Goal: Information Seeking & Learning: Learn about a topic

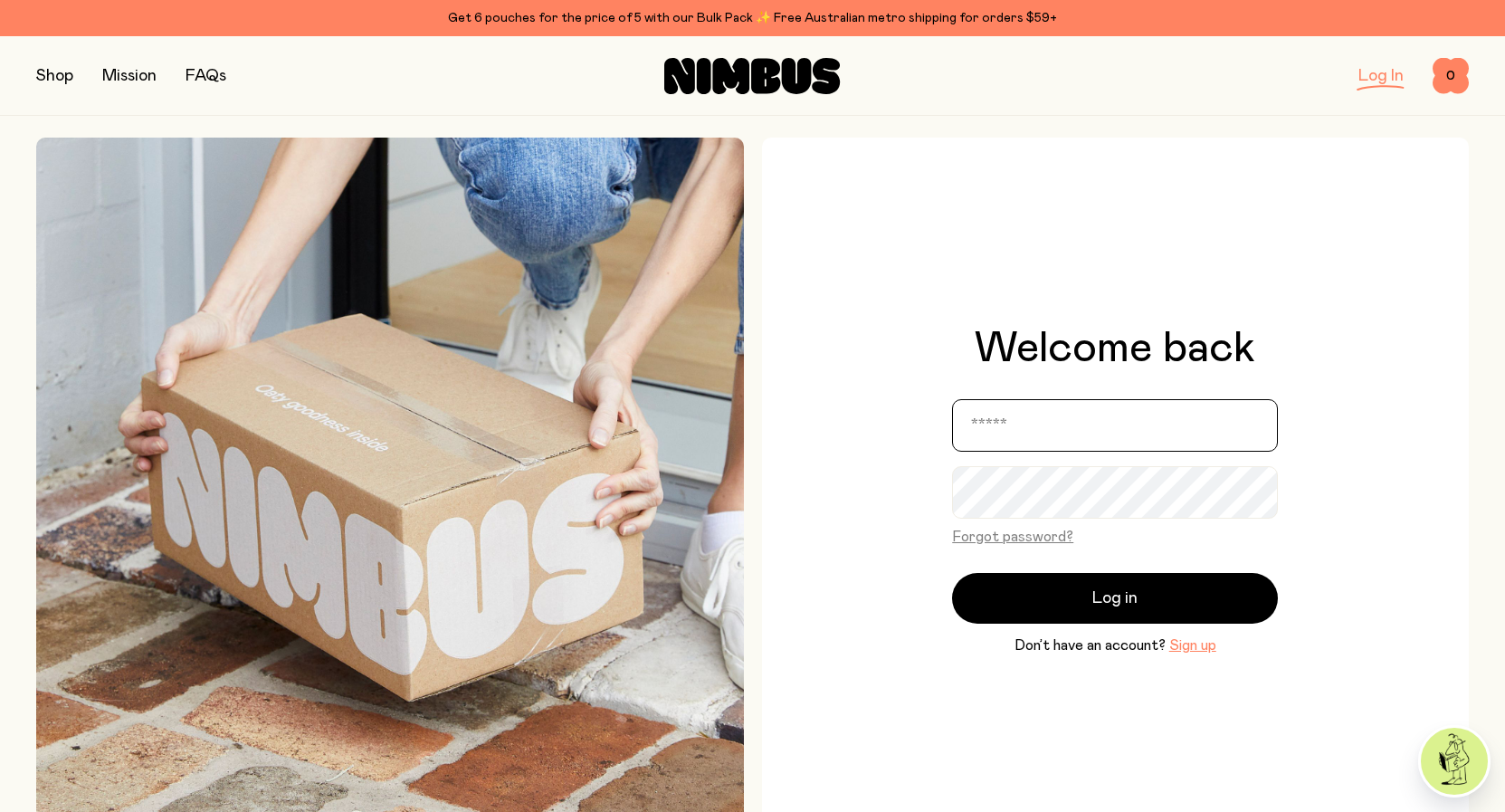
type input "**********"
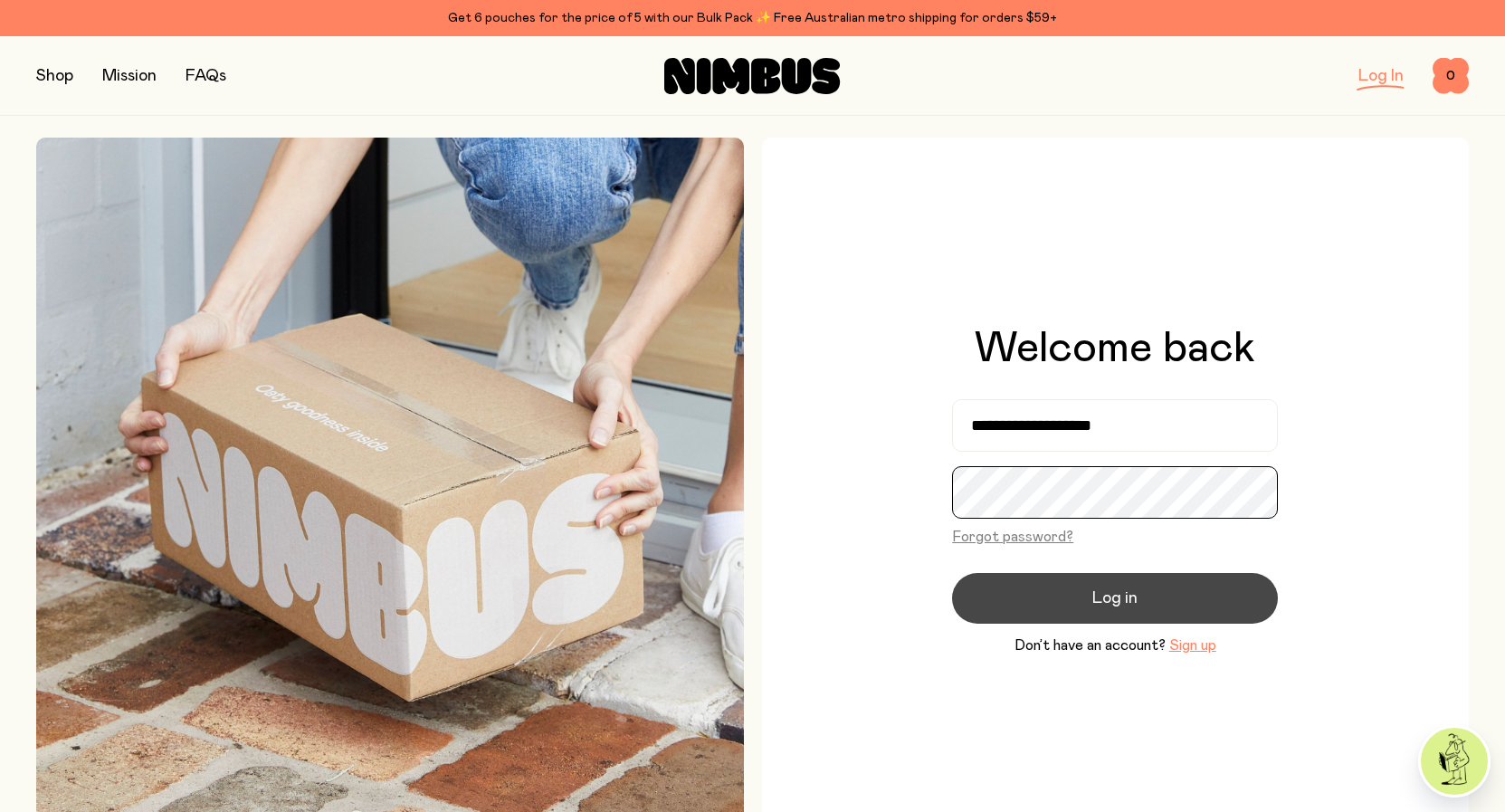
scroll to position [0, 195]
click at [1149, 596] on button "Log in" at bounding box center [1116, 598] width 326 height 50
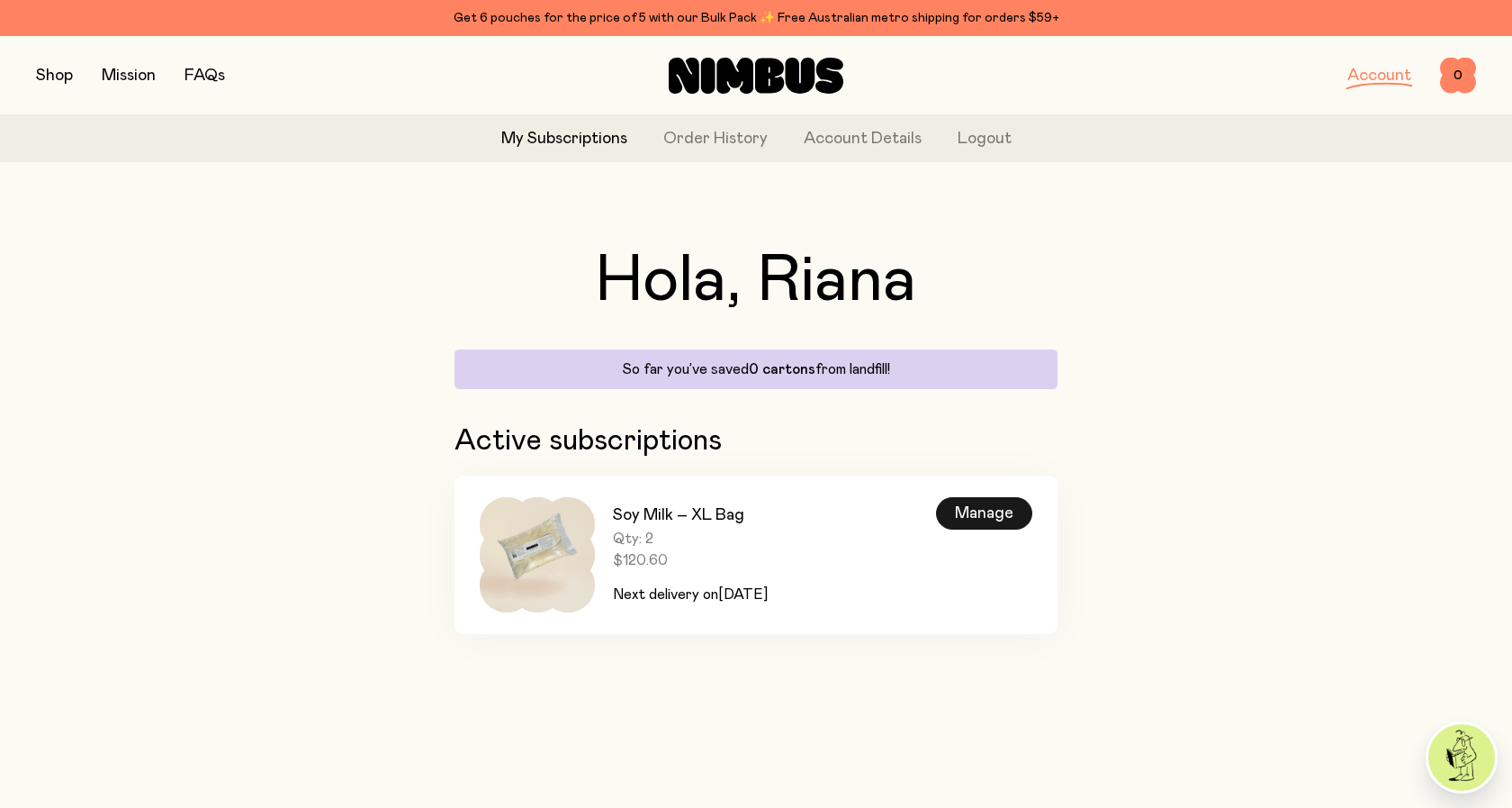
click at [977, 523] on div "Manage" at bounding box center [984, 513] width 96 height 32
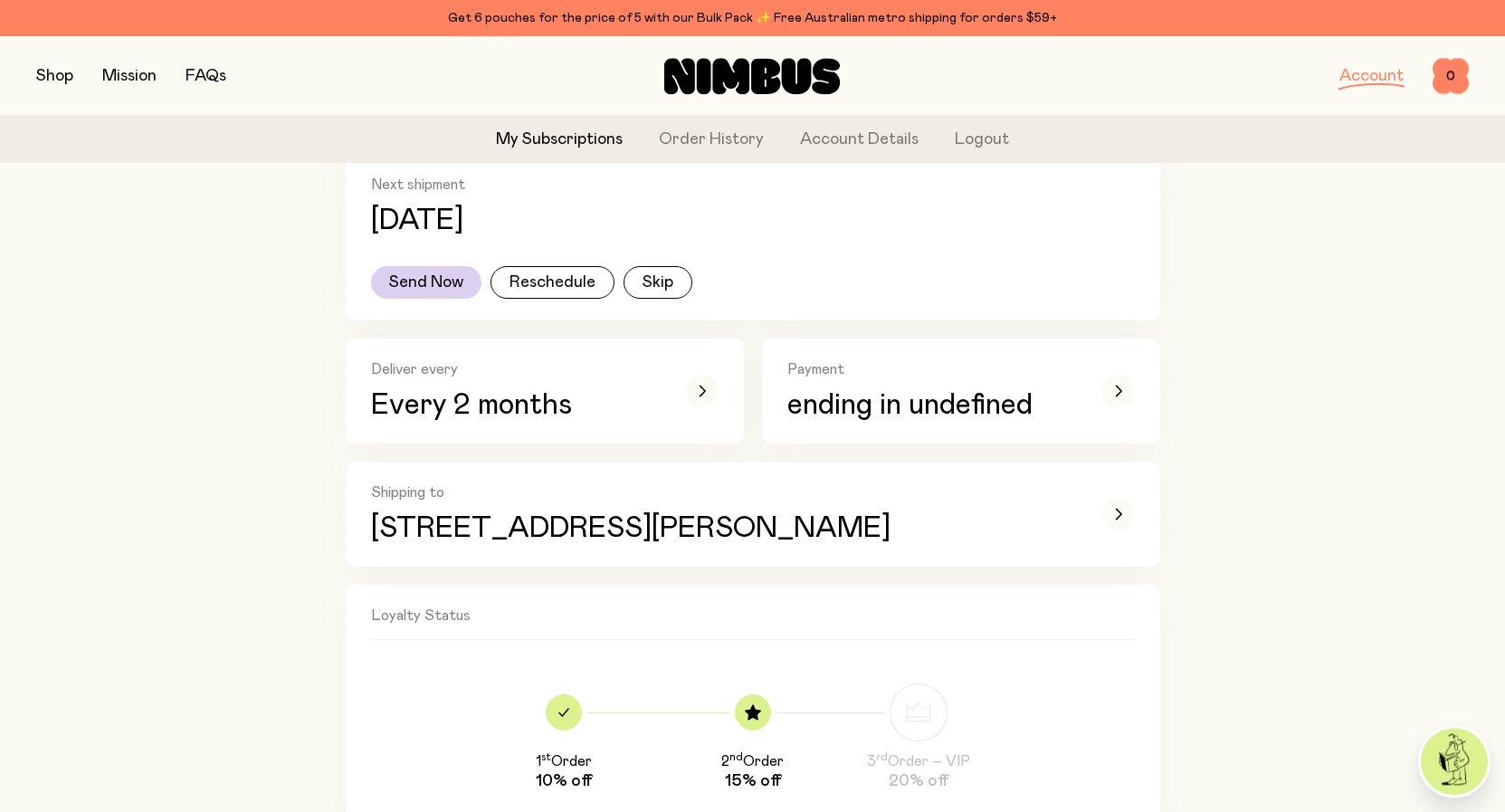
scroll to position [277, 0]
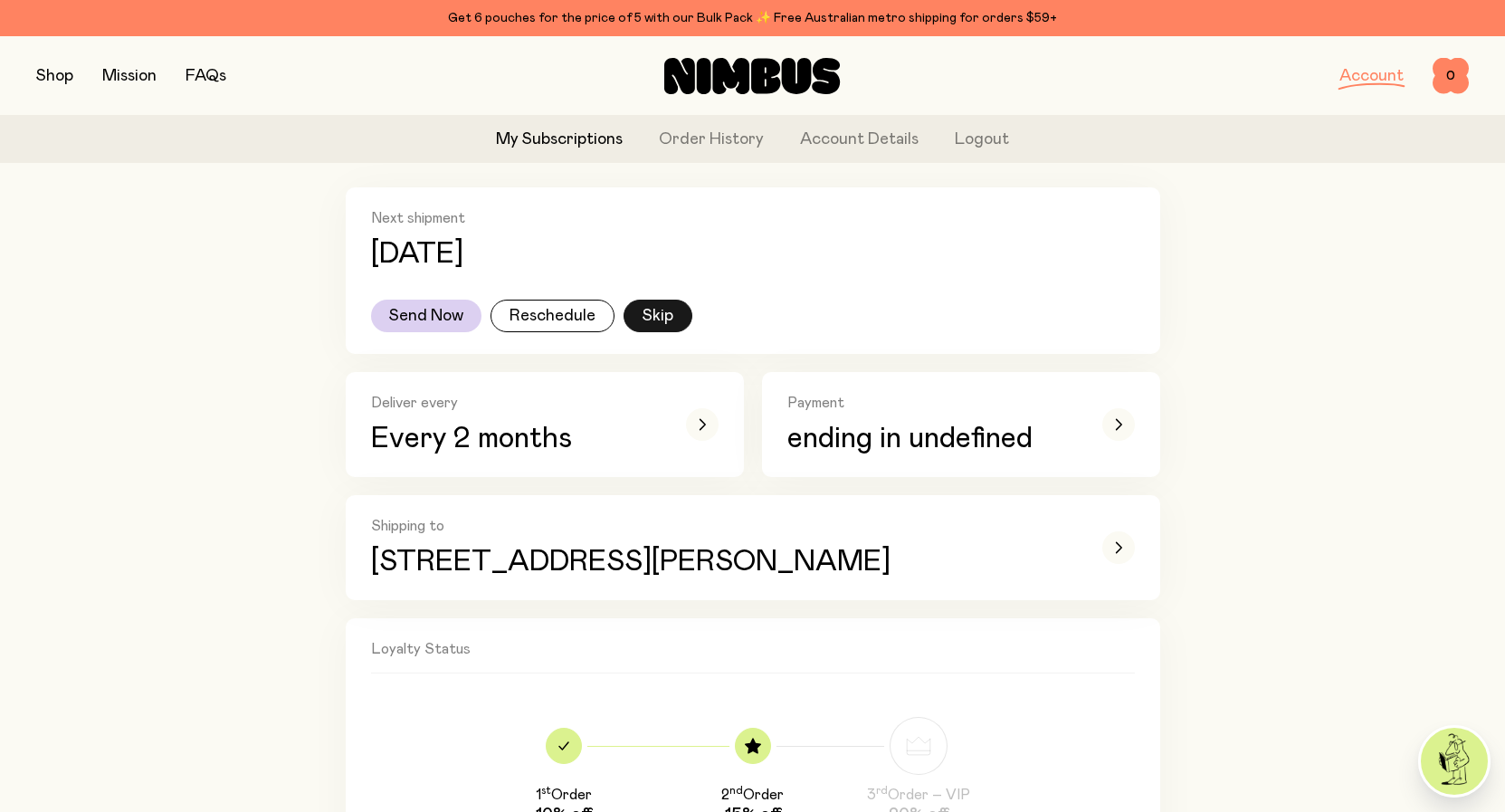
click at [674, 315] on button "Skip" at bounding box center [658, 315] width 69 height 33
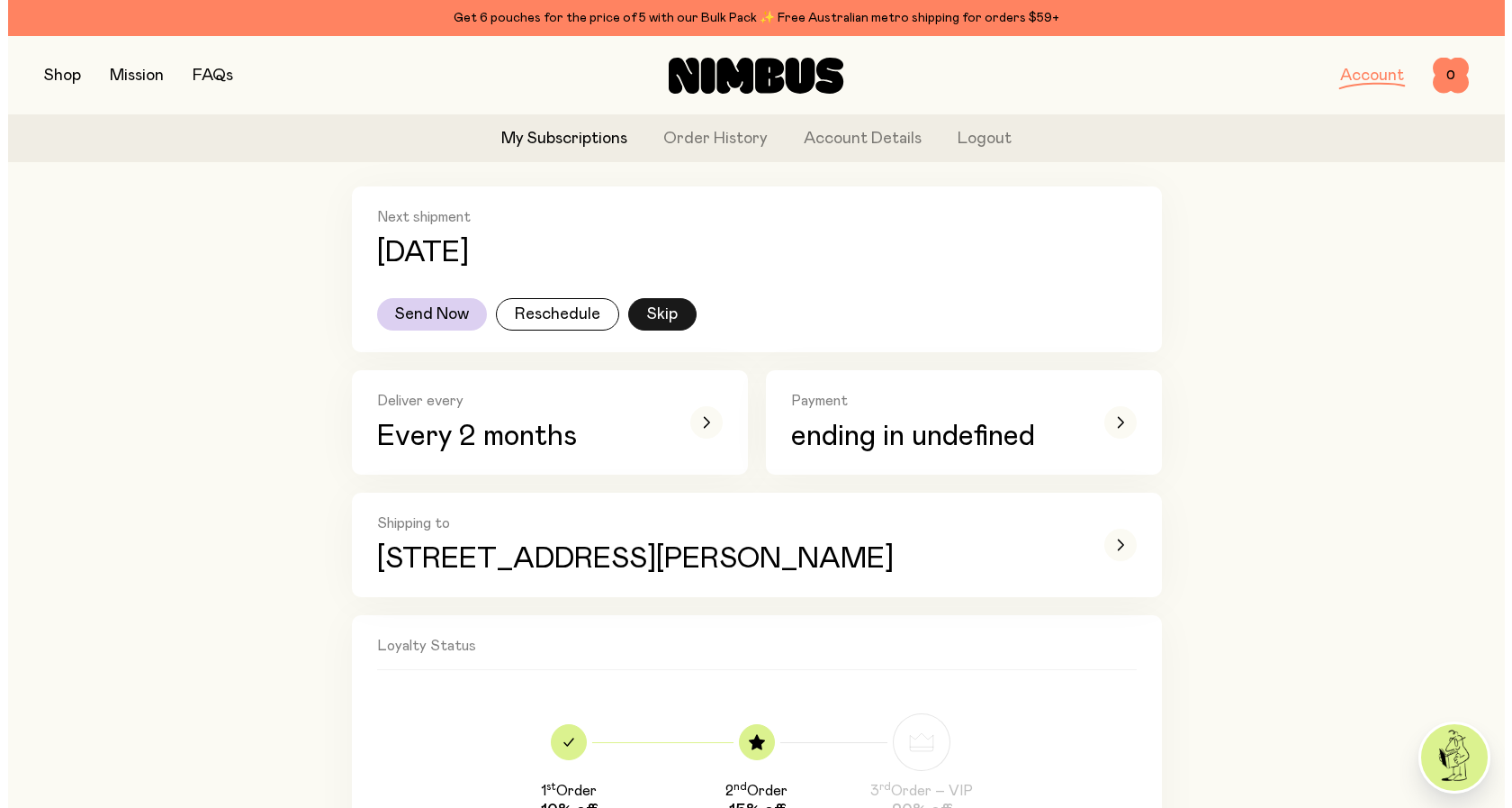
scroll to position [0, 0]
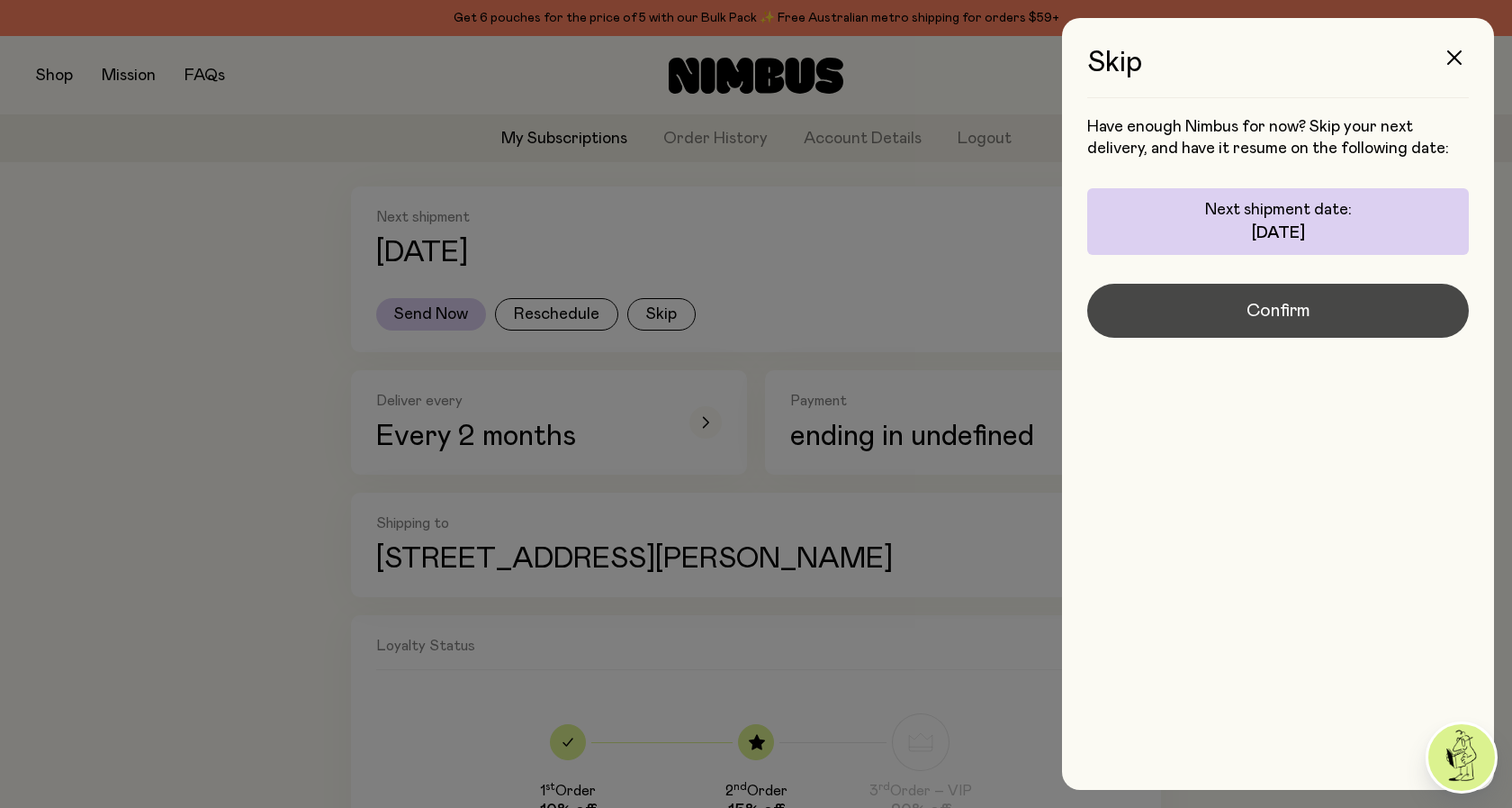
click at [1327, 300] on button "Confirm" at bounding box center [1278, 311] width 381 height 54
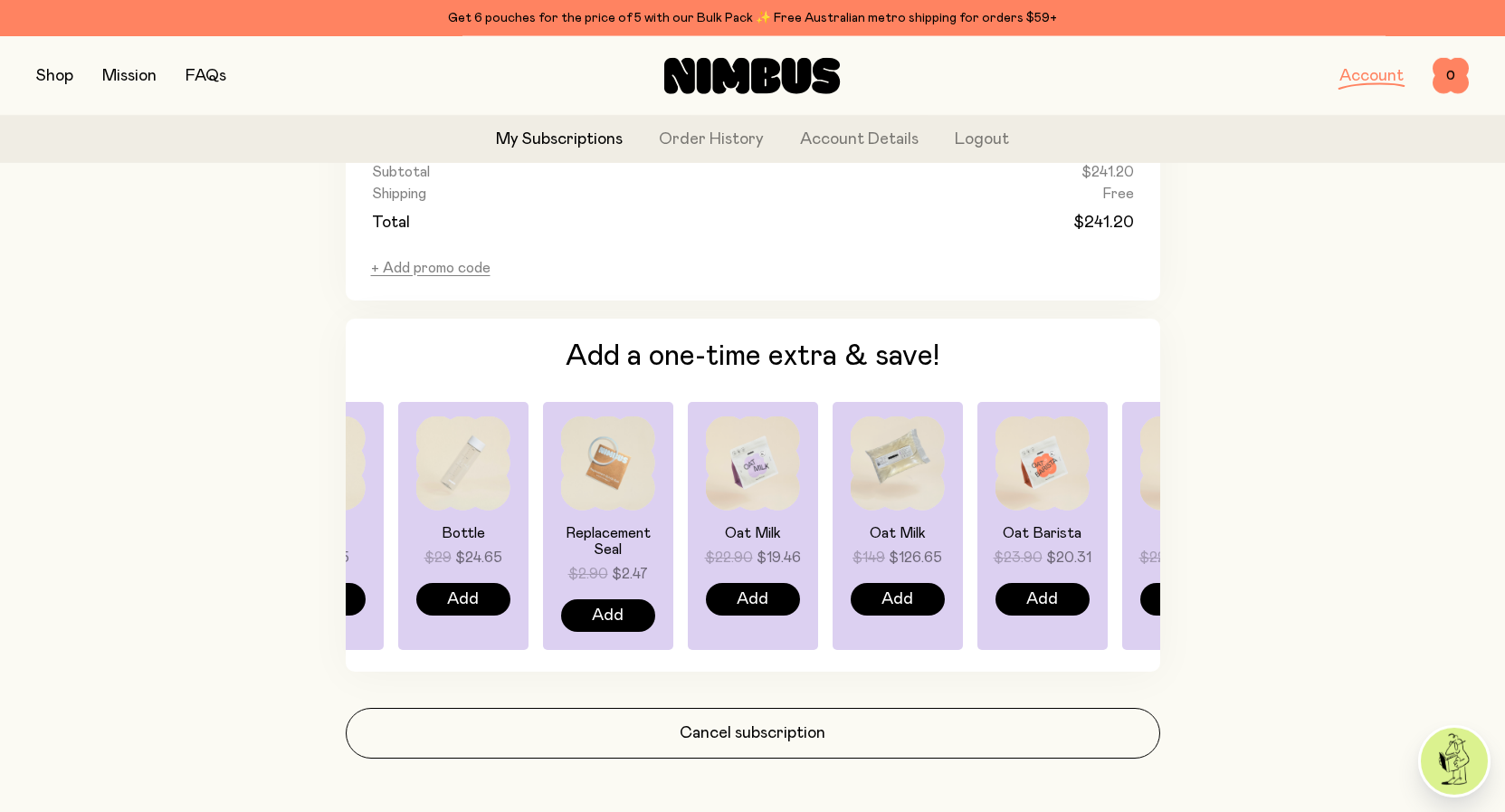
scroll to position [1248, 0]
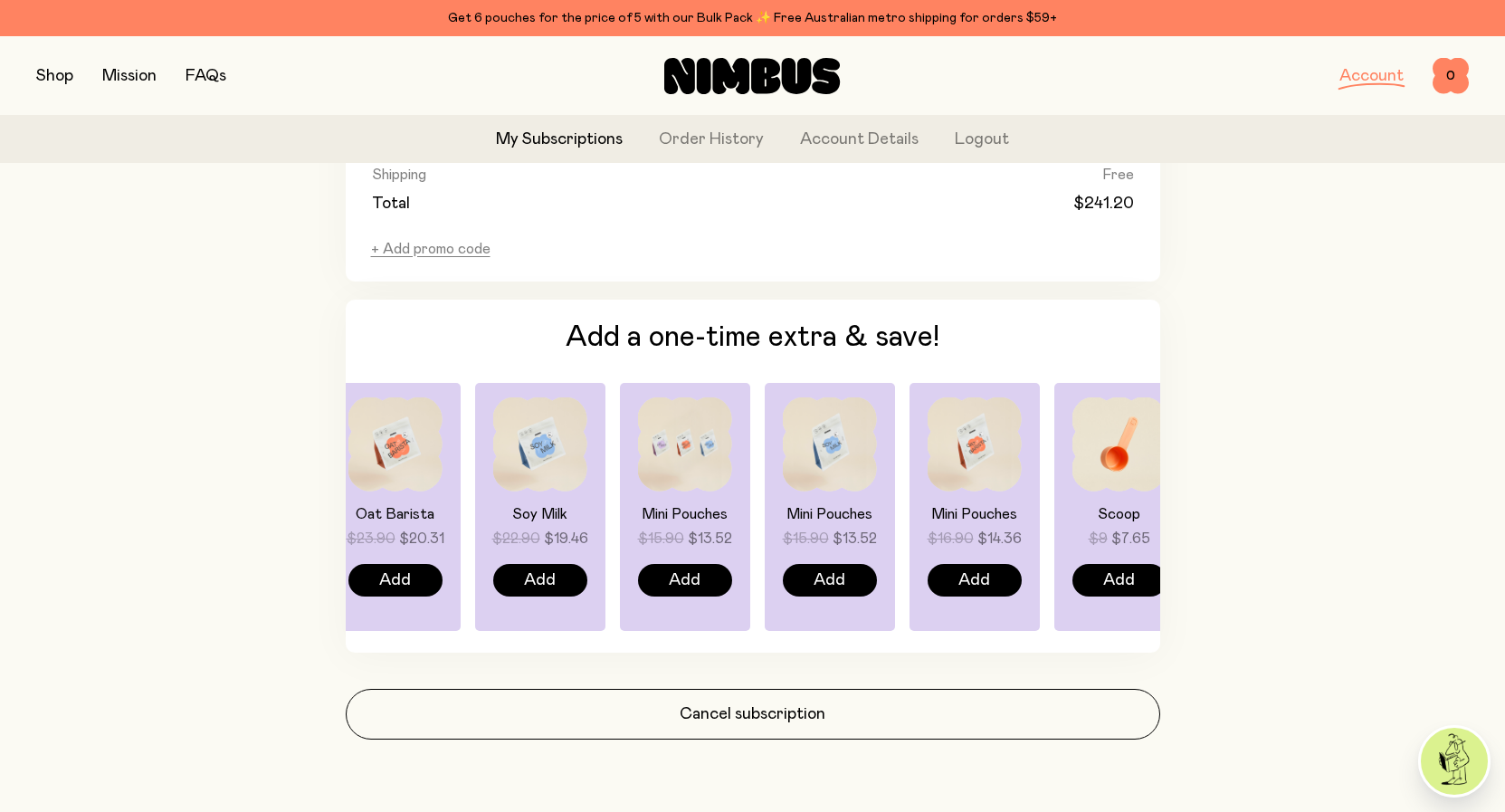
drag, startPoint x: 1123, startPoint y: 421, endPoint x: 469, endPoint y: 403, distance: 654.2
click at [469, 403] on div "Oat Milk $22.90 $19.46 Add Oat Milk $149 $126.65 Add Oat Barista $23.90 $20.31 …" at bounding box center [753, 506] width 814 height 248
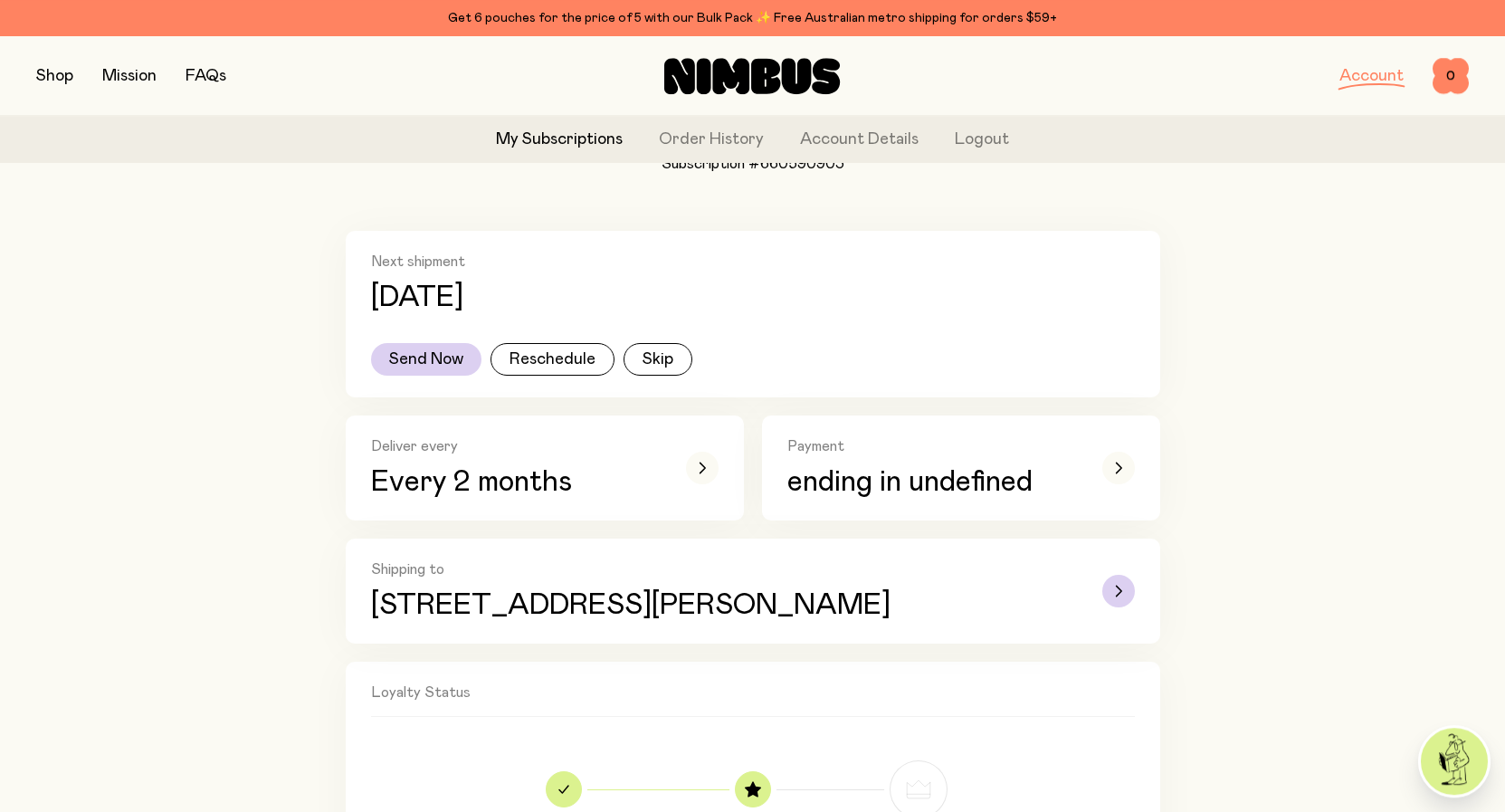
scroll to position [232, 0]
click at [636, 491] on p "Every 2 months" at bounding box center [516, 483] width 290 height 33
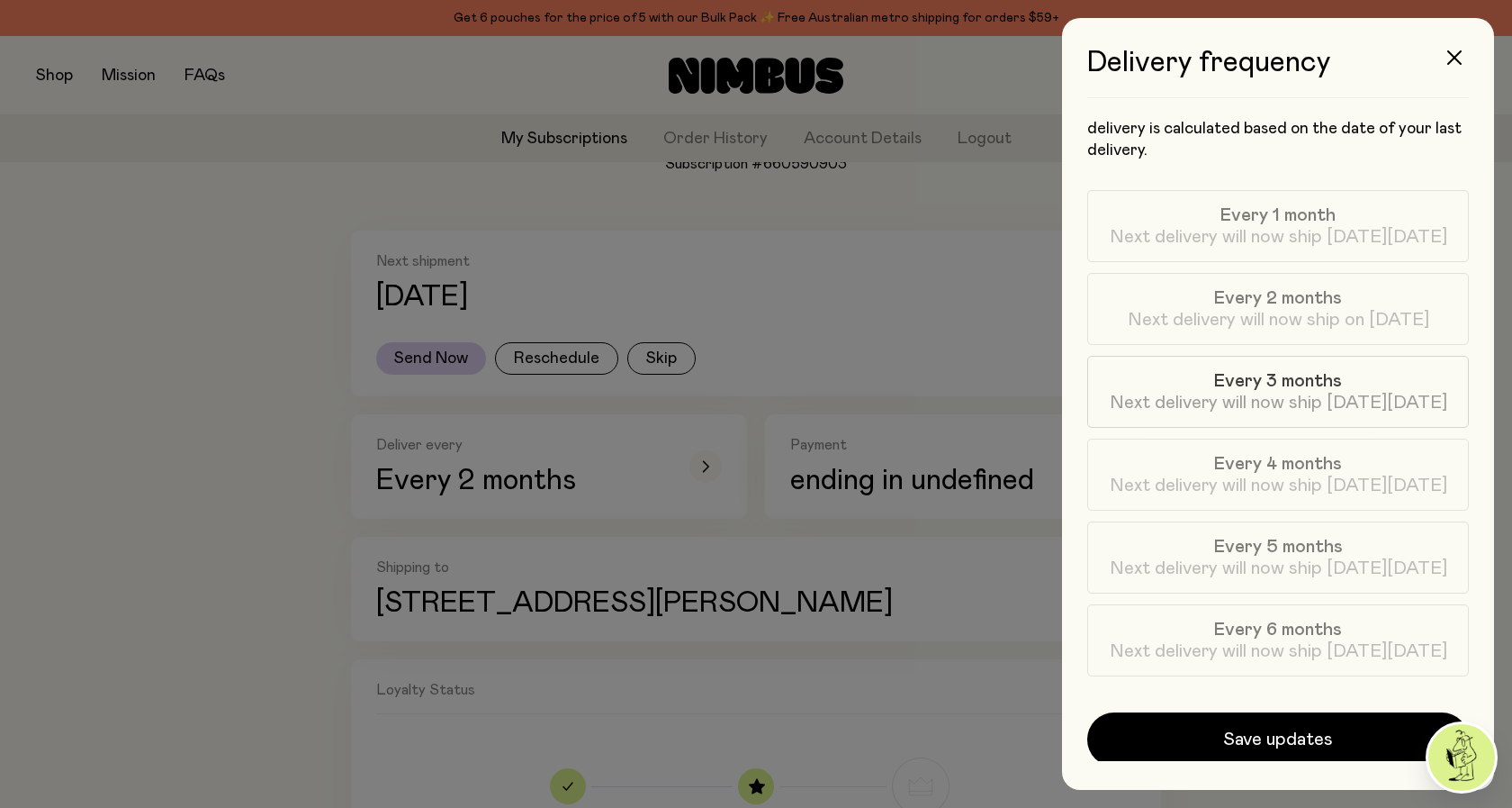
scroll to position [26, 0]
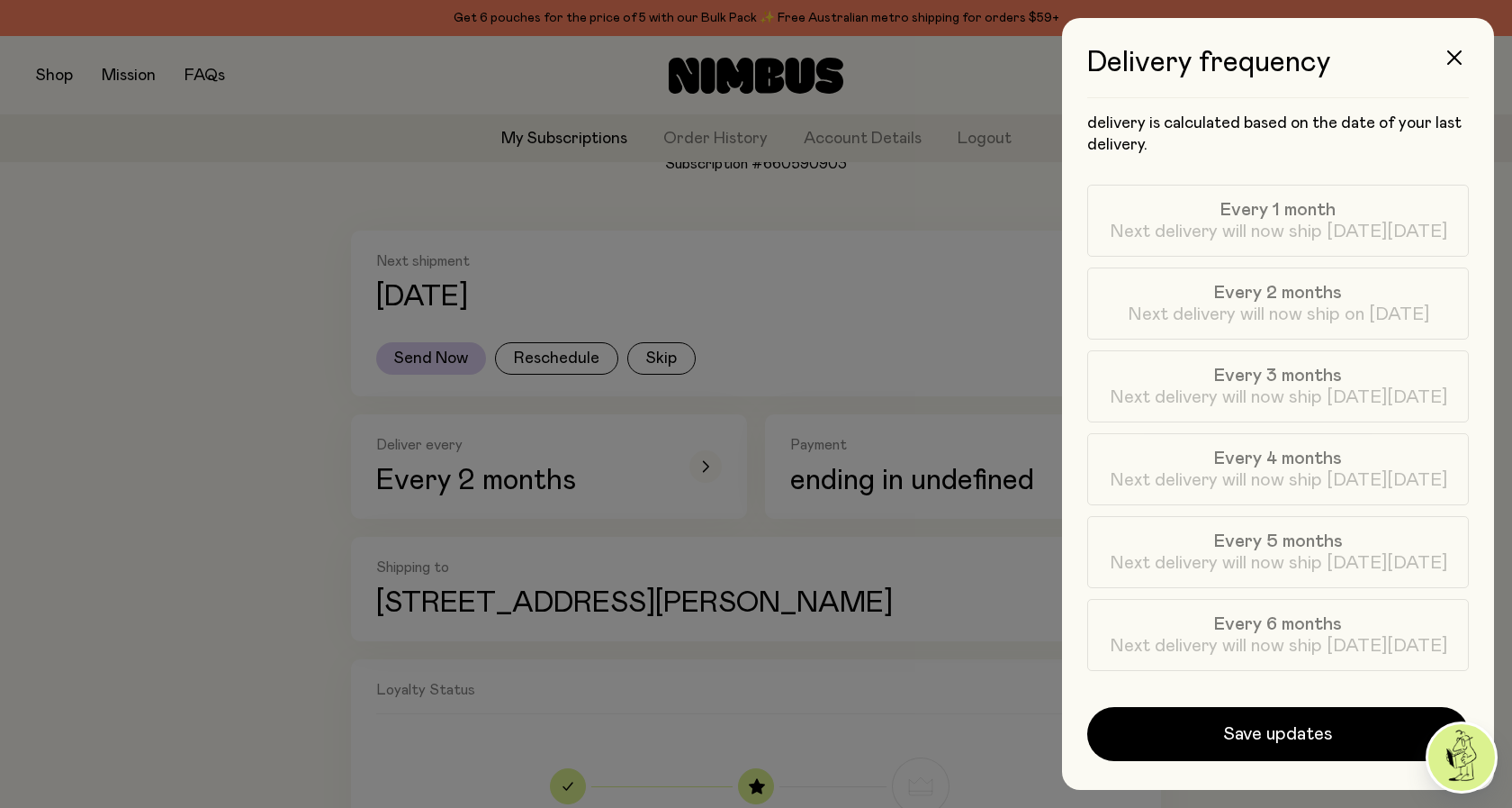
click at [933, 317] on div at bounding box center [756, 404] width 1512 height 808
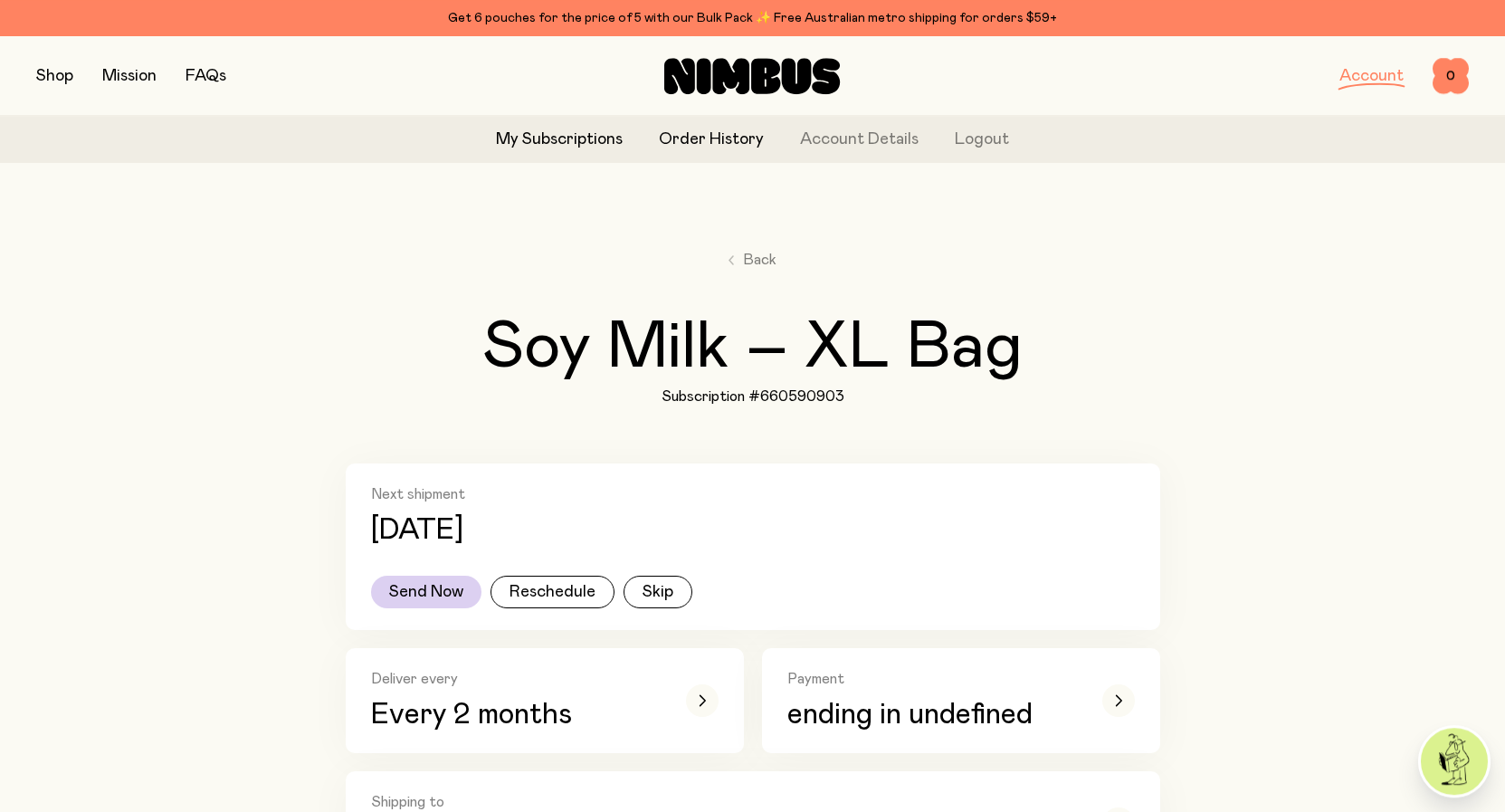
scroll to position [0, 0]
click at [219, 73] on link "FAQs" at bounding box center [206, 76] width 41 height 16
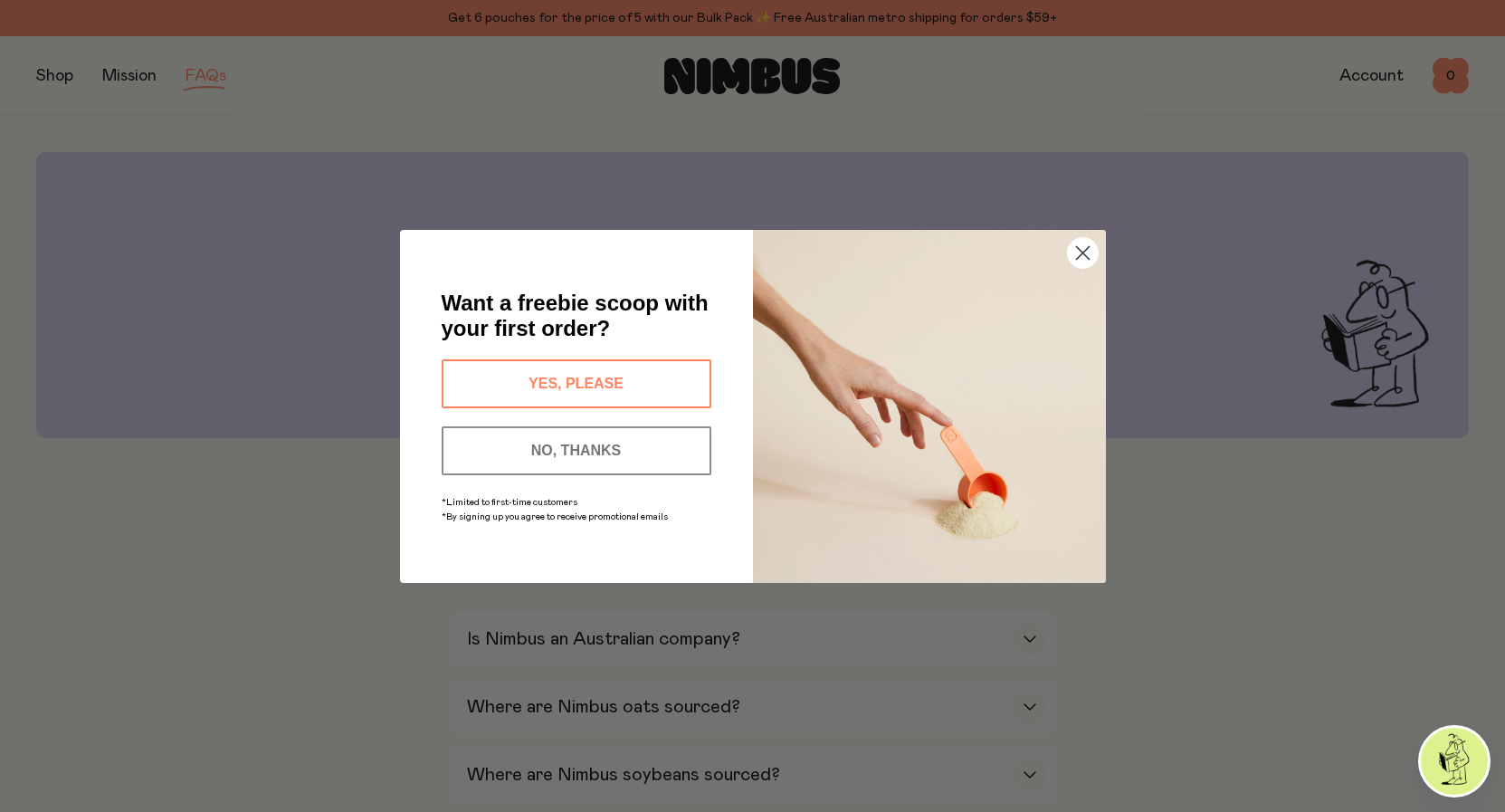
click at [629, 456] on button "NO, THANKS" at bounding box center [576, 449] width 270 height 48
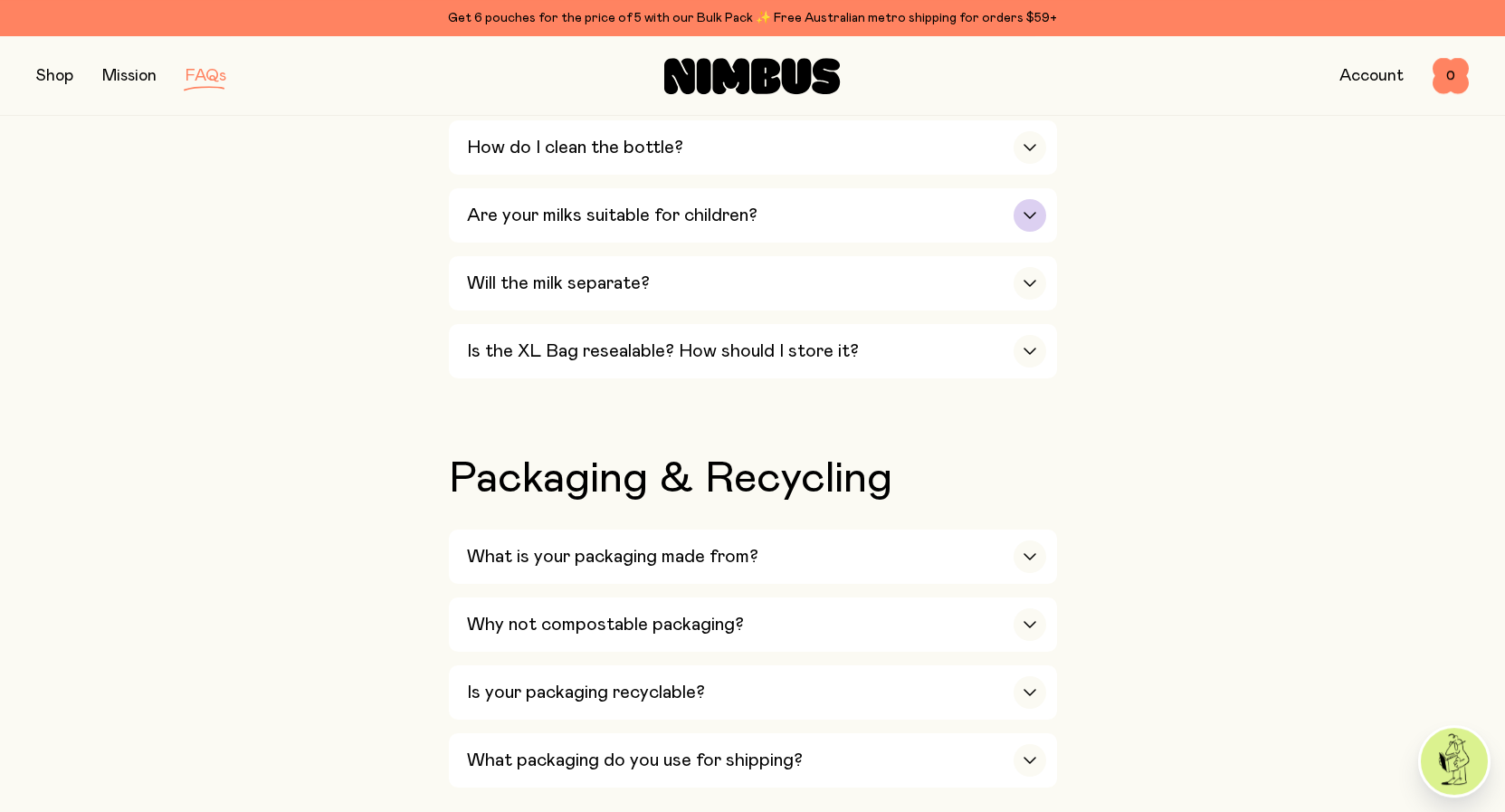
scroll to position [1477, 0]
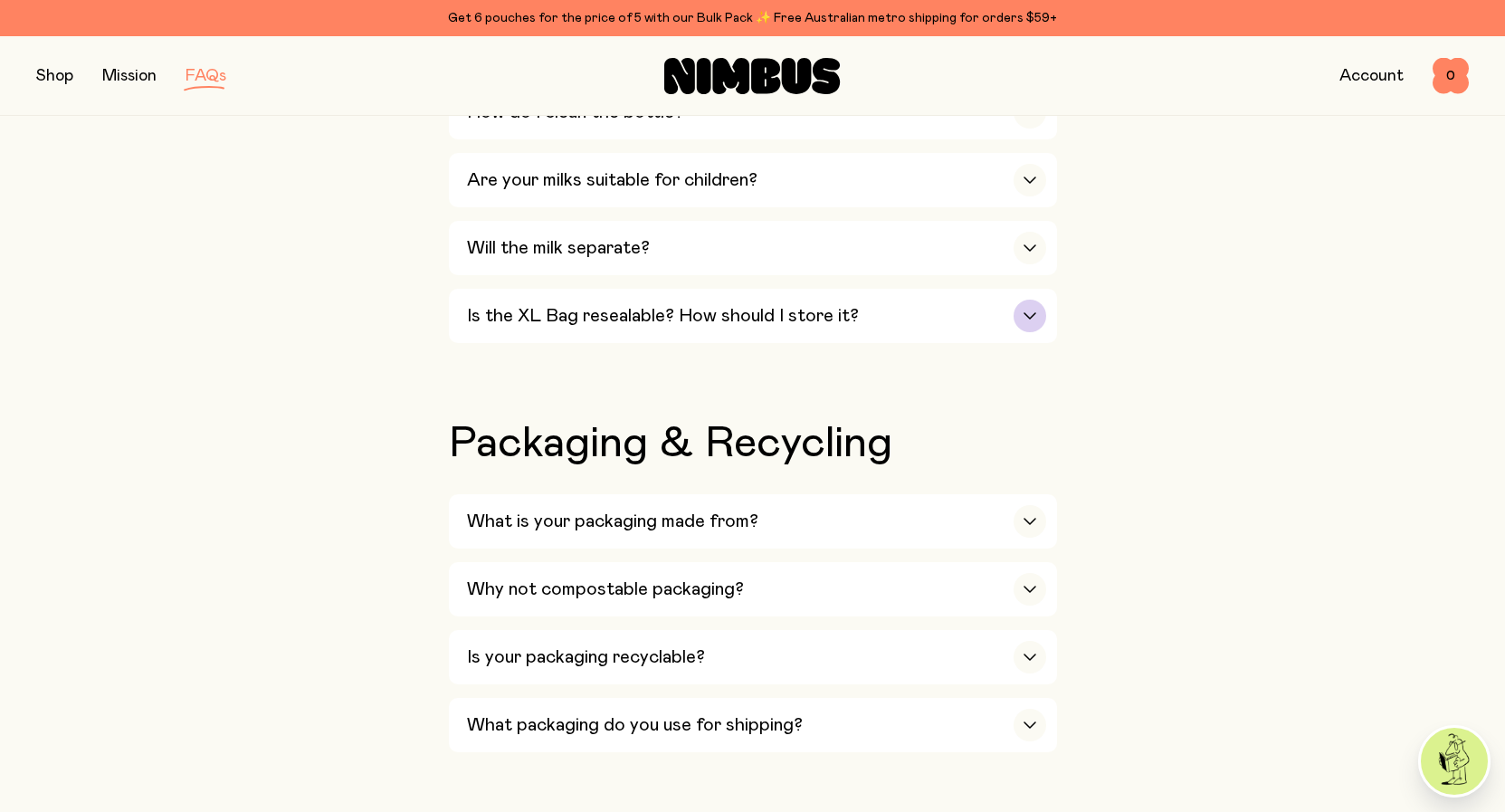
click at [706, 305] on h3 "Is the XL Bag resealable? How should I store it?" at bounding box center [663, 316] width 392 height 22
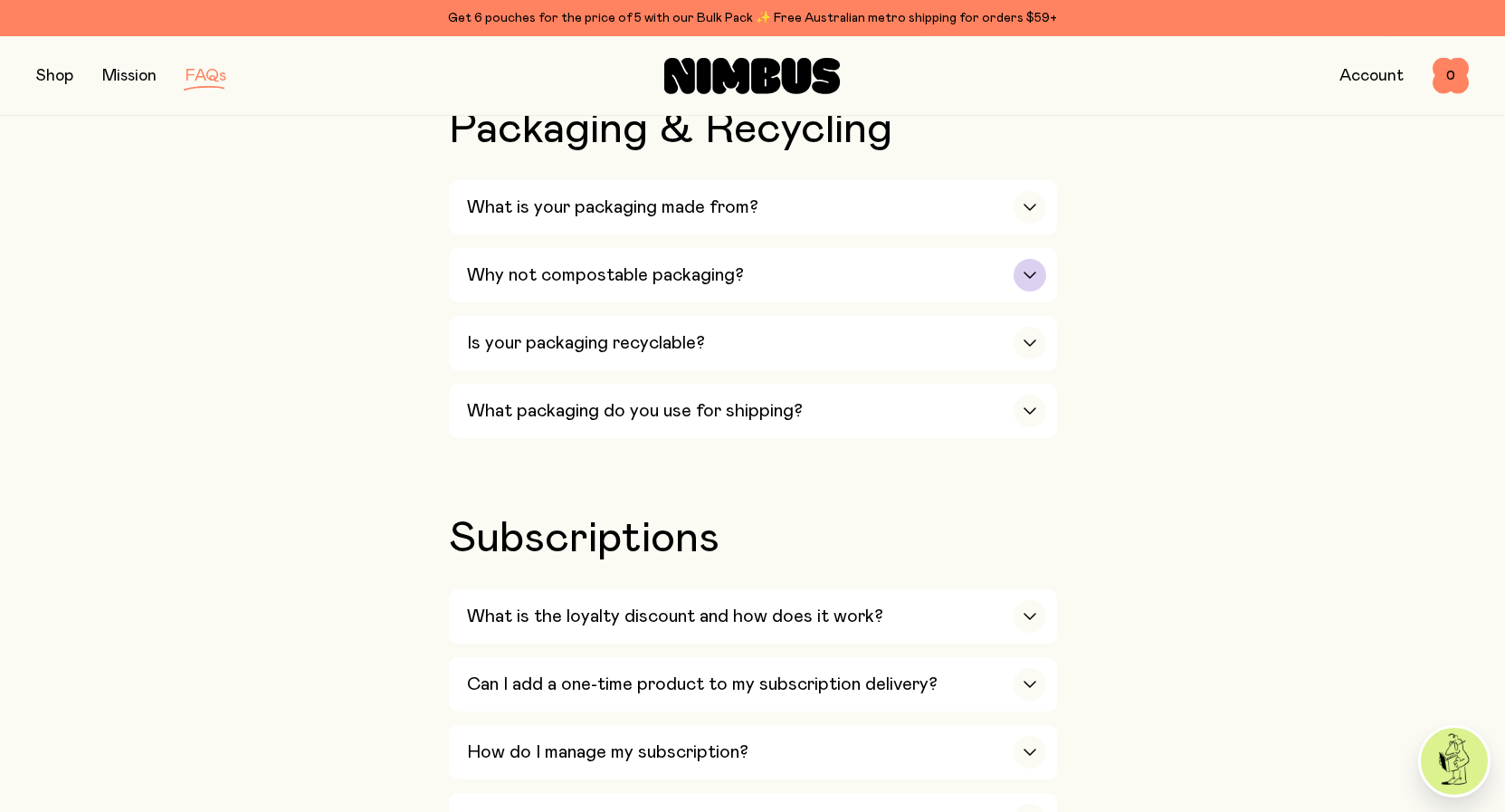
scroll to position [1938, 0]
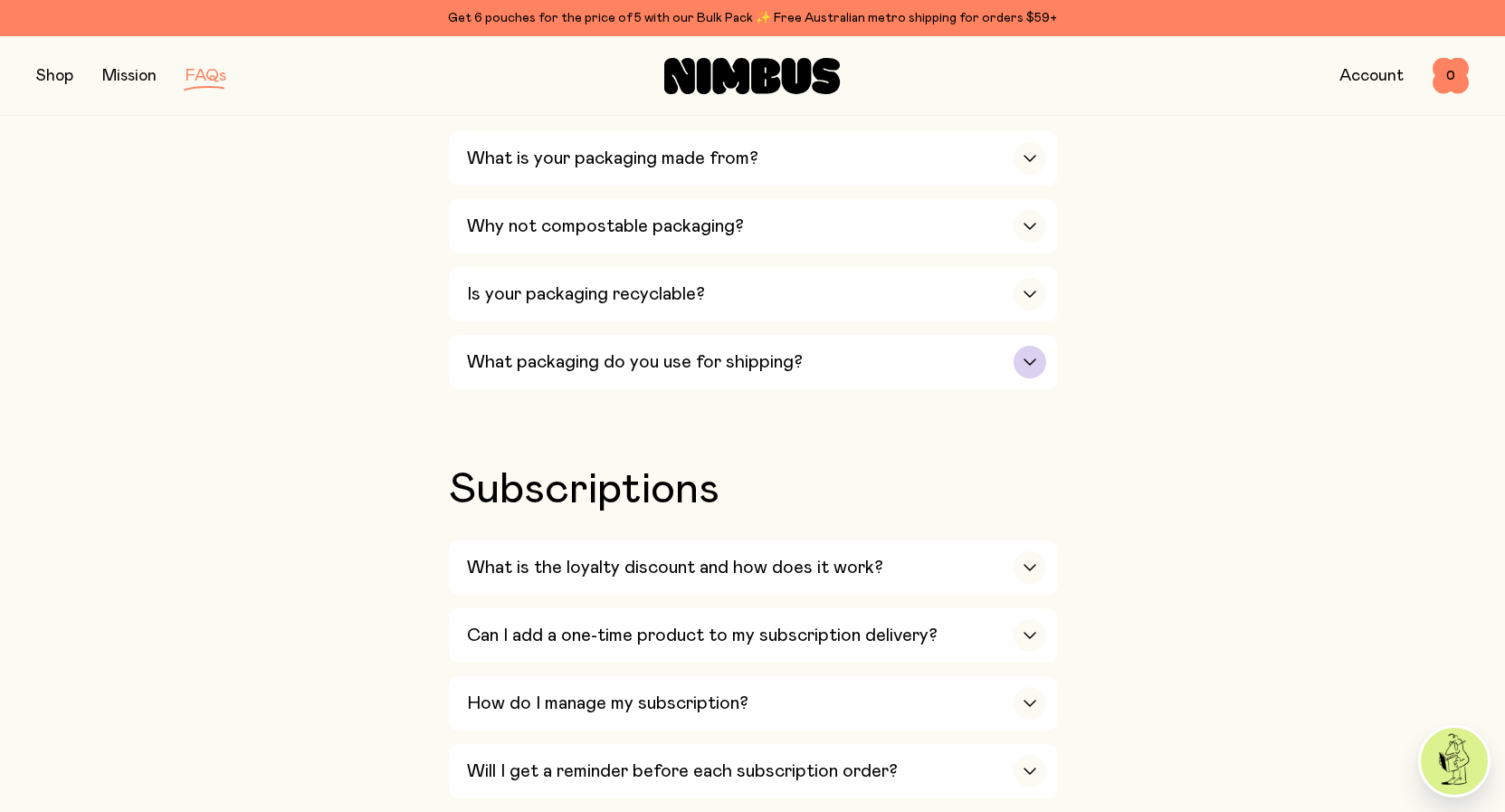
click at [672, 351] on h3 "What packaging do you use for shipping?" at bounding box center [635, 362] width 336 height 22
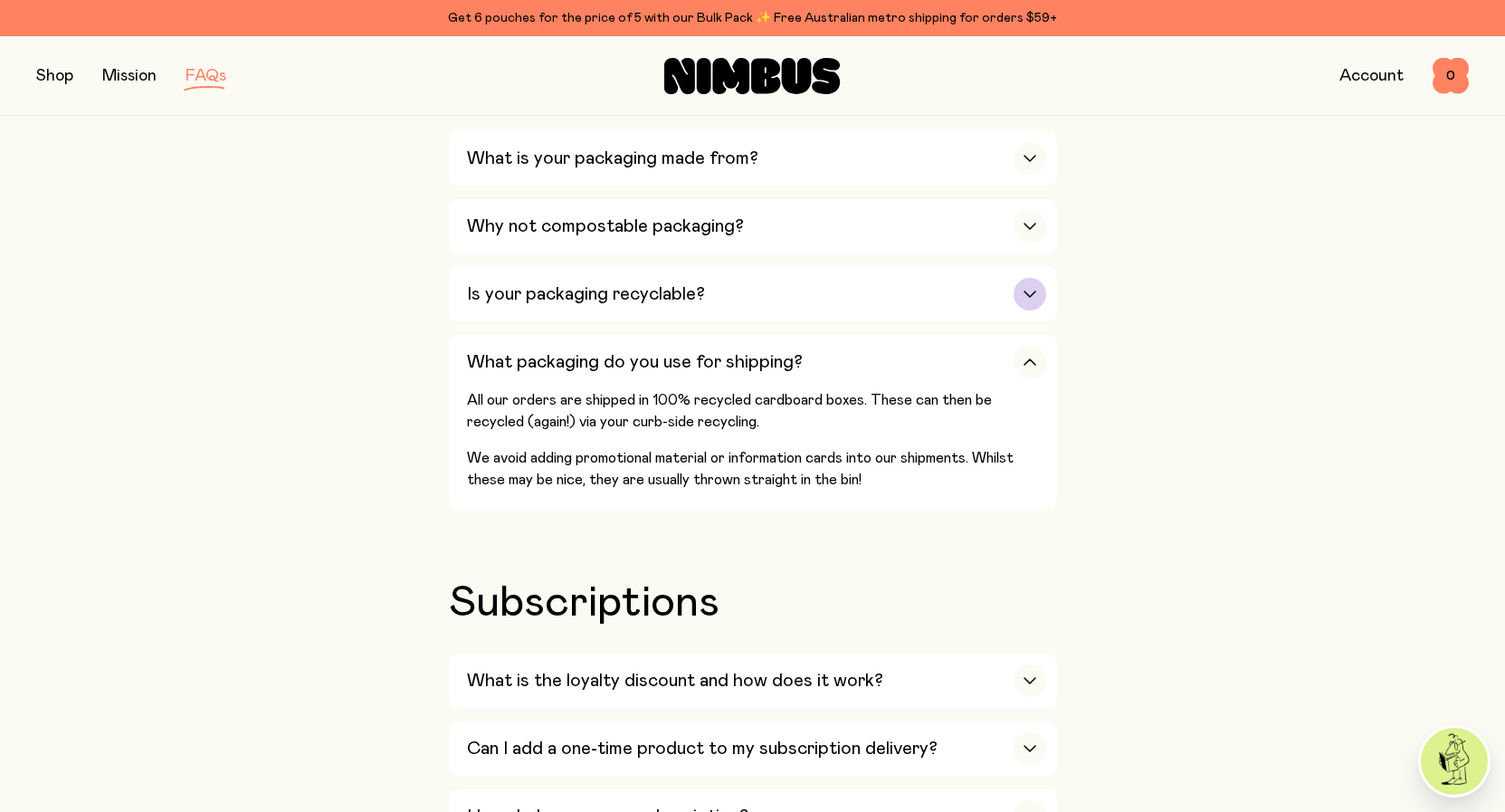
click at [647, 284] on h3 "Is your packaging recyclable?" at bounding box center [586, 294] width 238 height 22
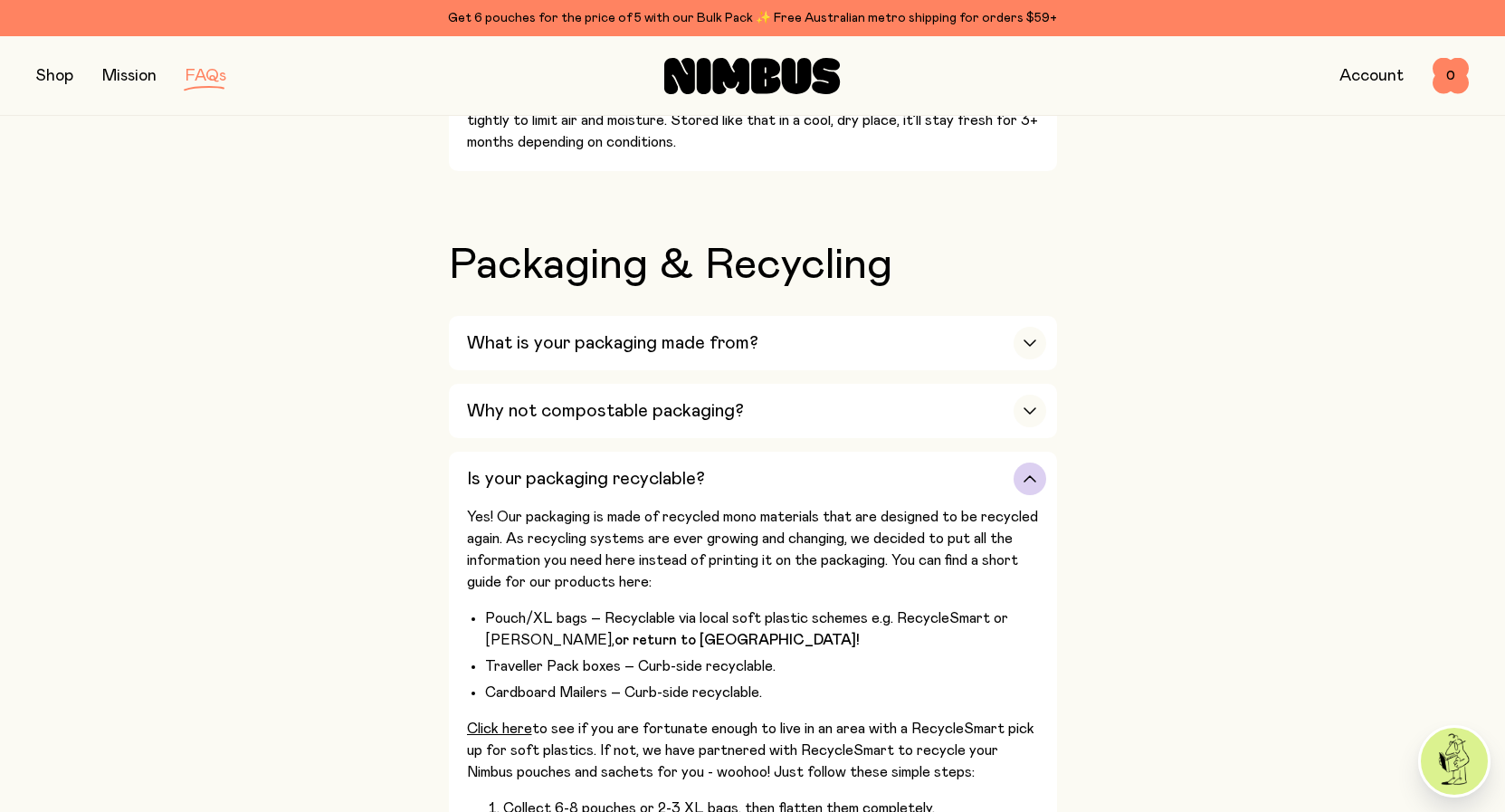
scroll to position [1200, 0]
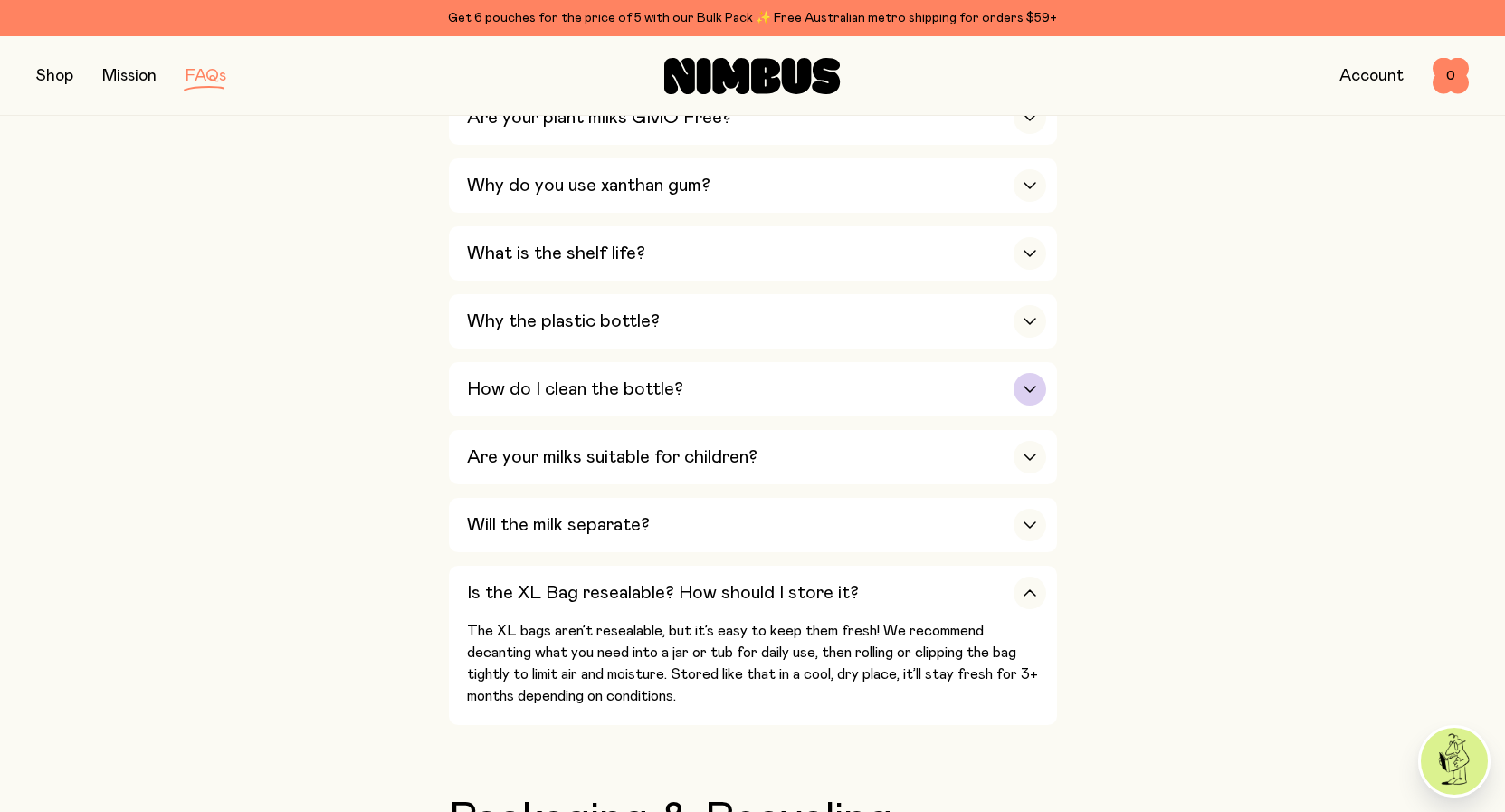
drag, startPoint x: 609, startPoint y: 355, endPoint x: 605, endPoint y: 384, distance: 29.3
click at [609, 362] on div "How do I clean the bottle?" at bounding box center [757, 388] width 579 height 54
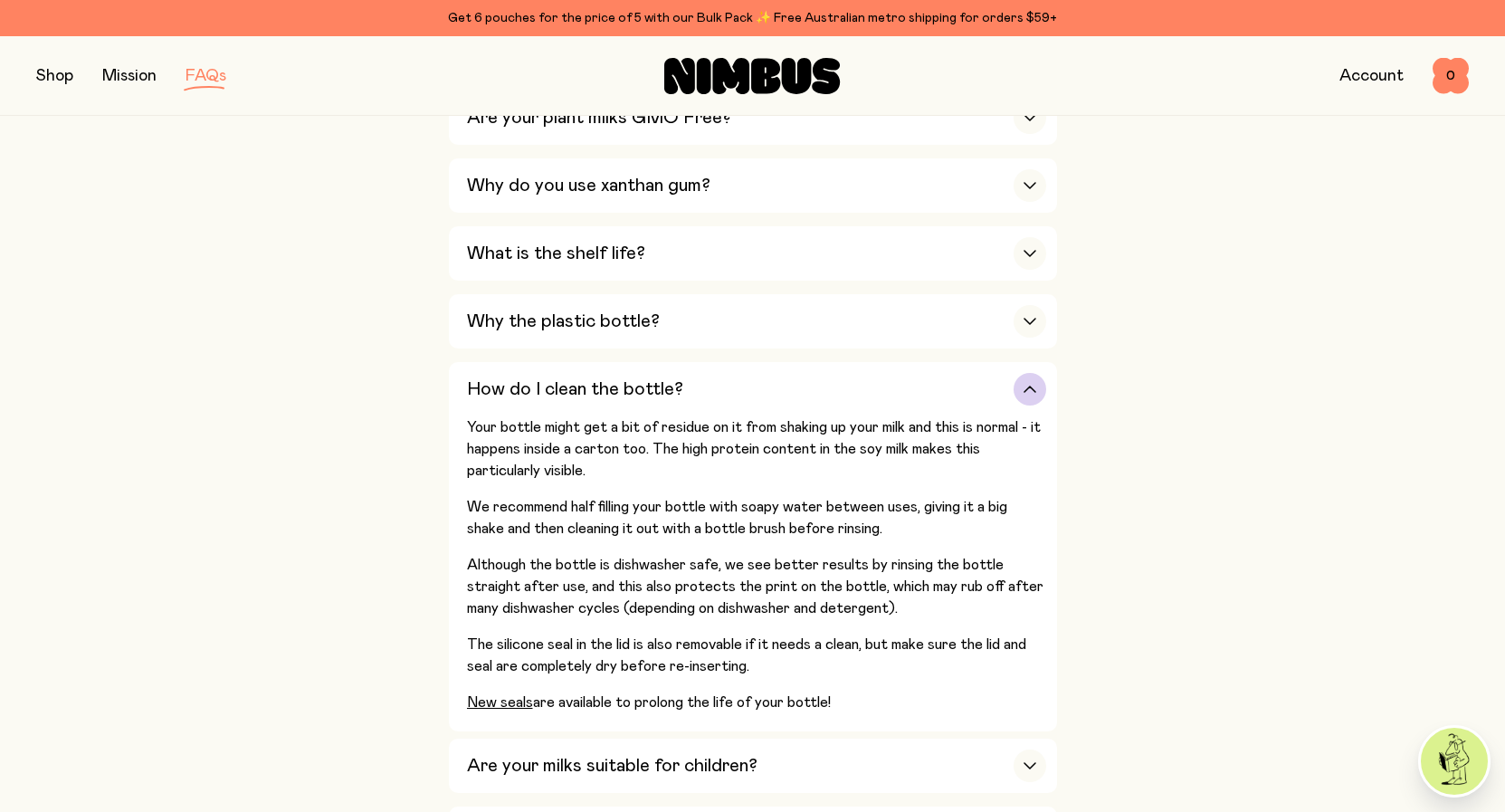
click at [604, 378] on h3 "How do I clean the bottle?" at bounding box center [575, 389] width 216 height 22
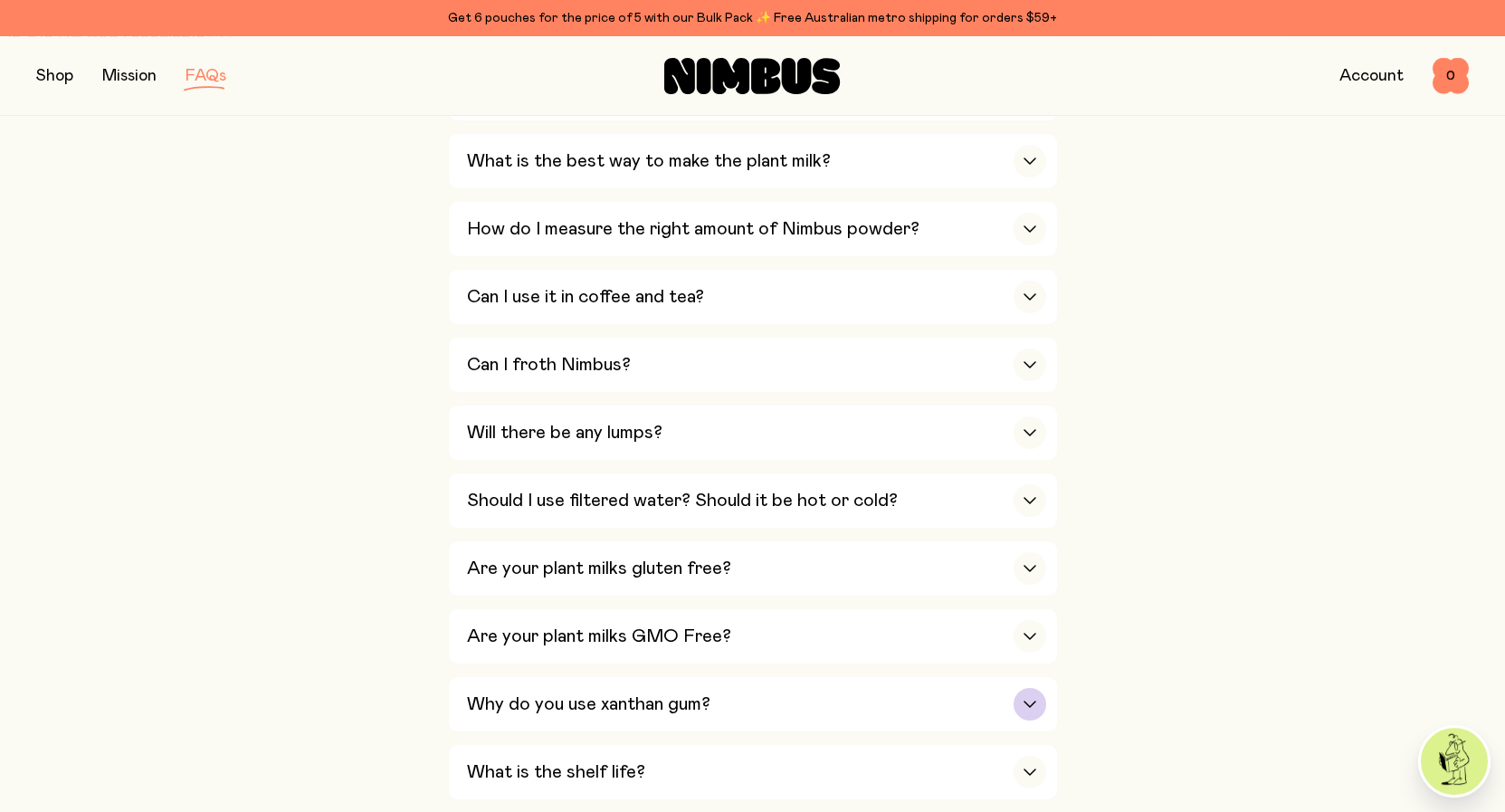
scroll to position [646, 0]
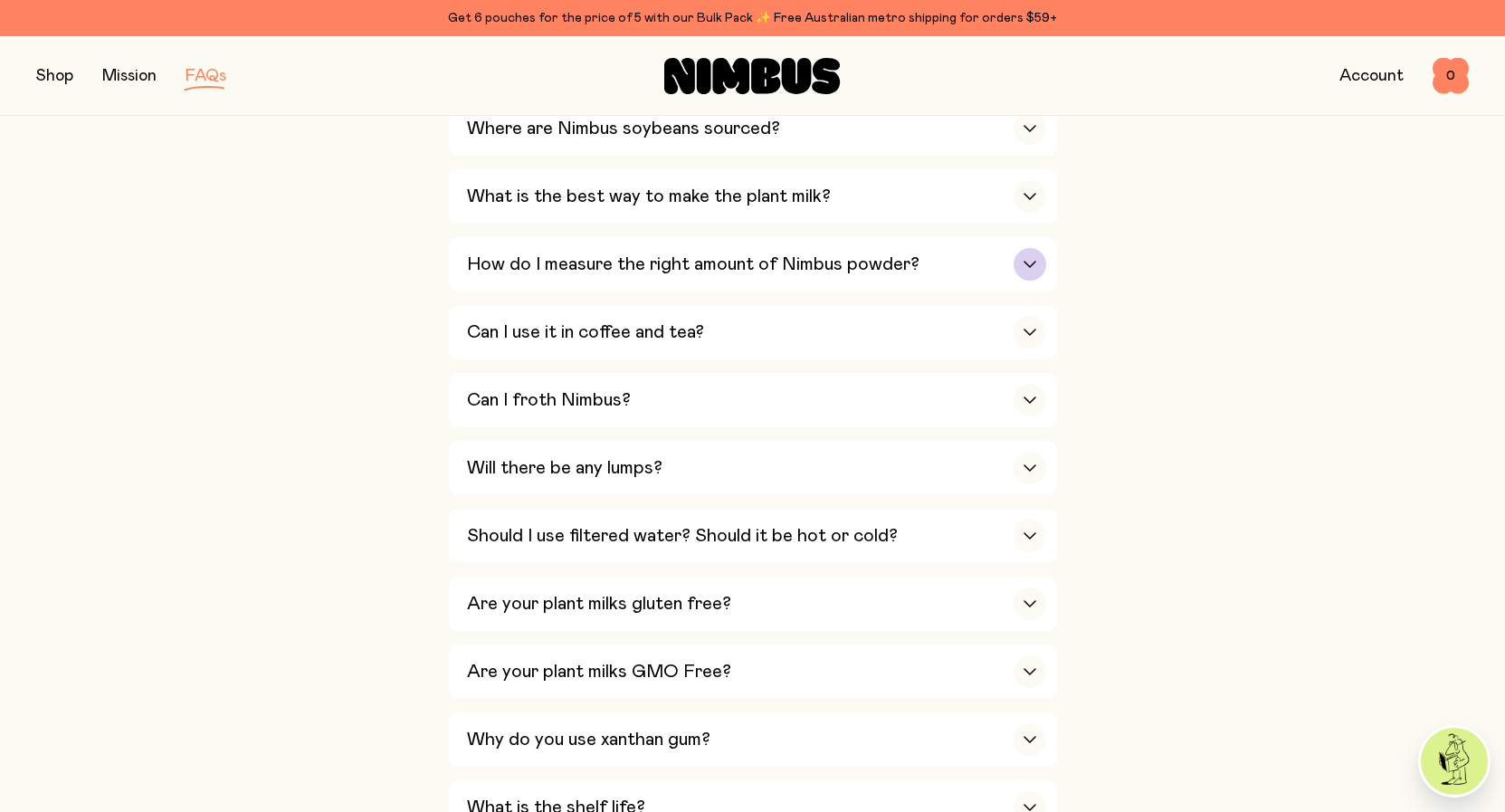
click at [634, 262] on h3 "How do I measure the right amount of Nimbus powder?" at bounding box center [694, 264] width 453 height 22
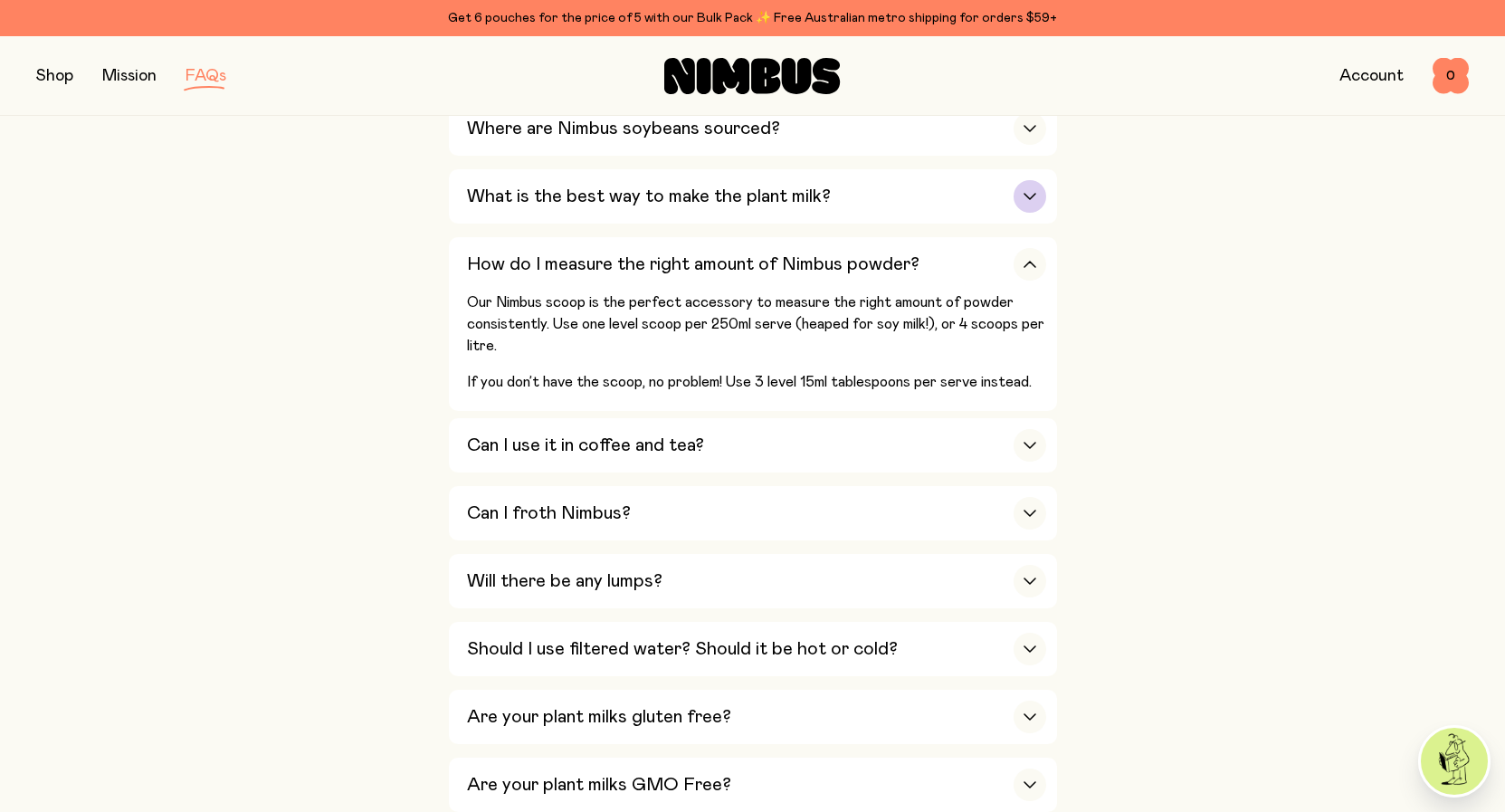
click at [771, 192] on h3 "What is the best way to make the plant milk?" at bounding box center [649, 197] width 364 height 22
